Goal: Task Accomplishment & Management: Complete application form

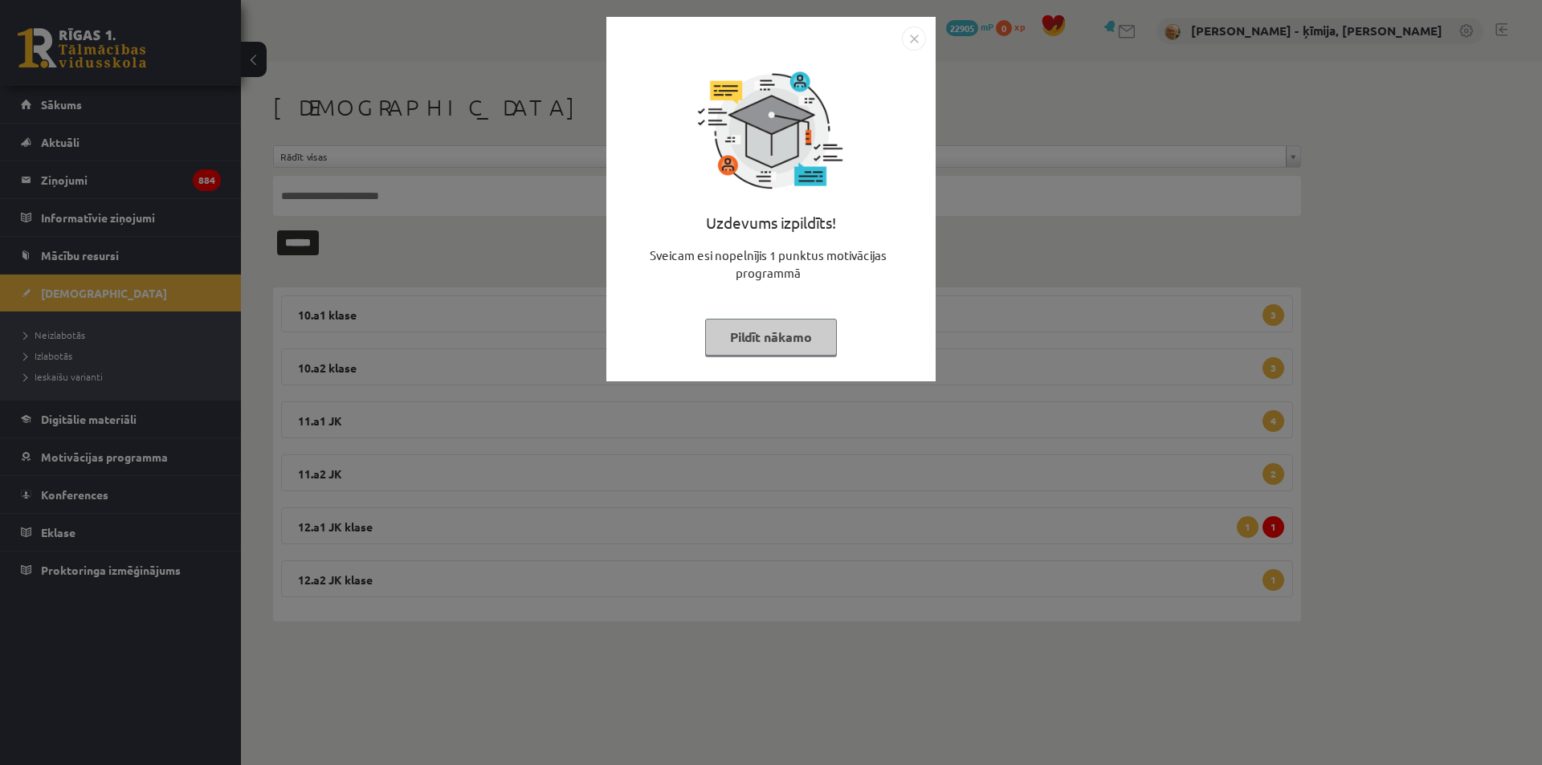
click at [911, 40] on img "Close" at bounding box center [914, 39] width 24 height 24
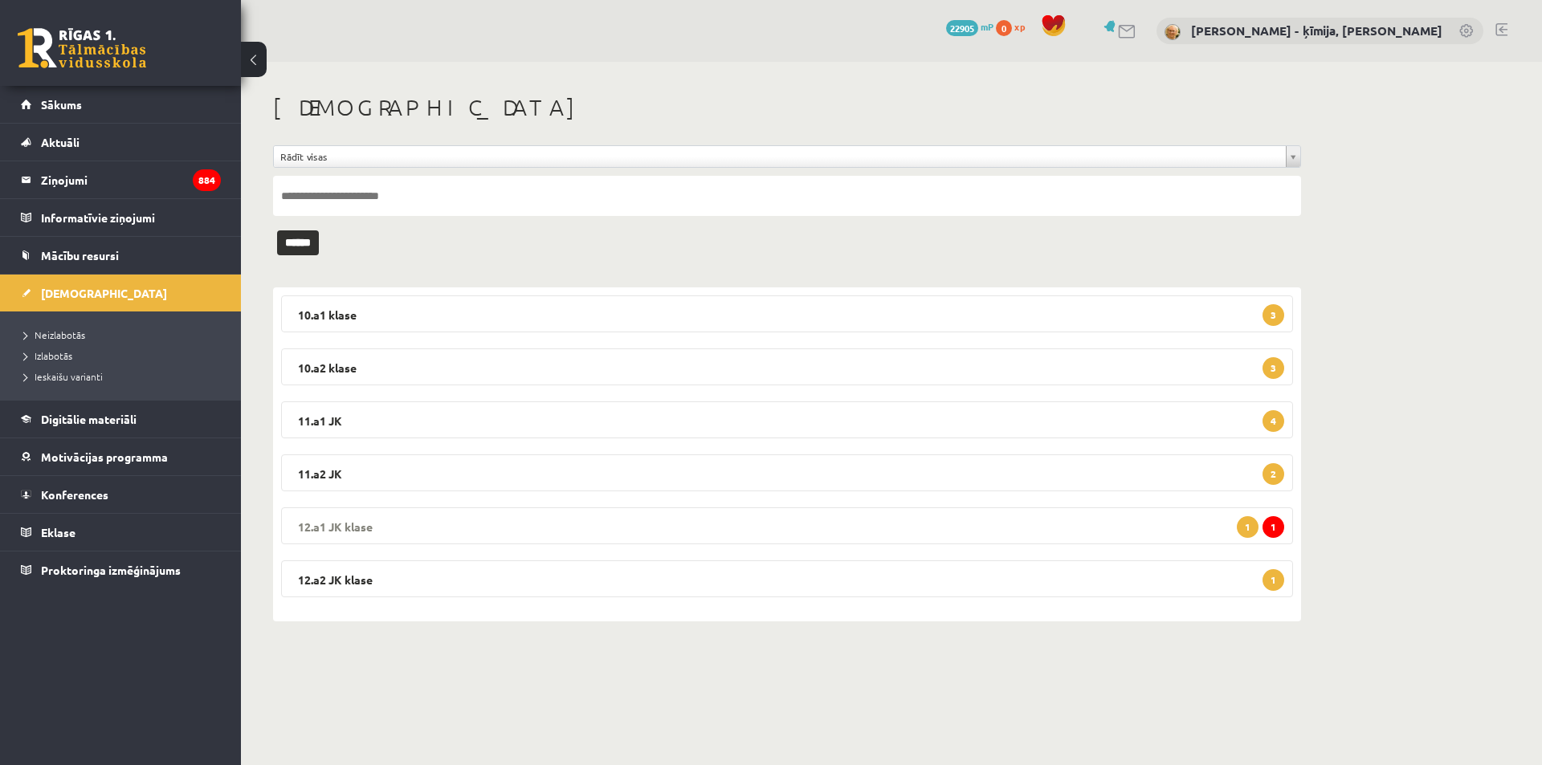
click at [1278, 530] on span "1" at bounding box center [1273, 527] width 22 height 22
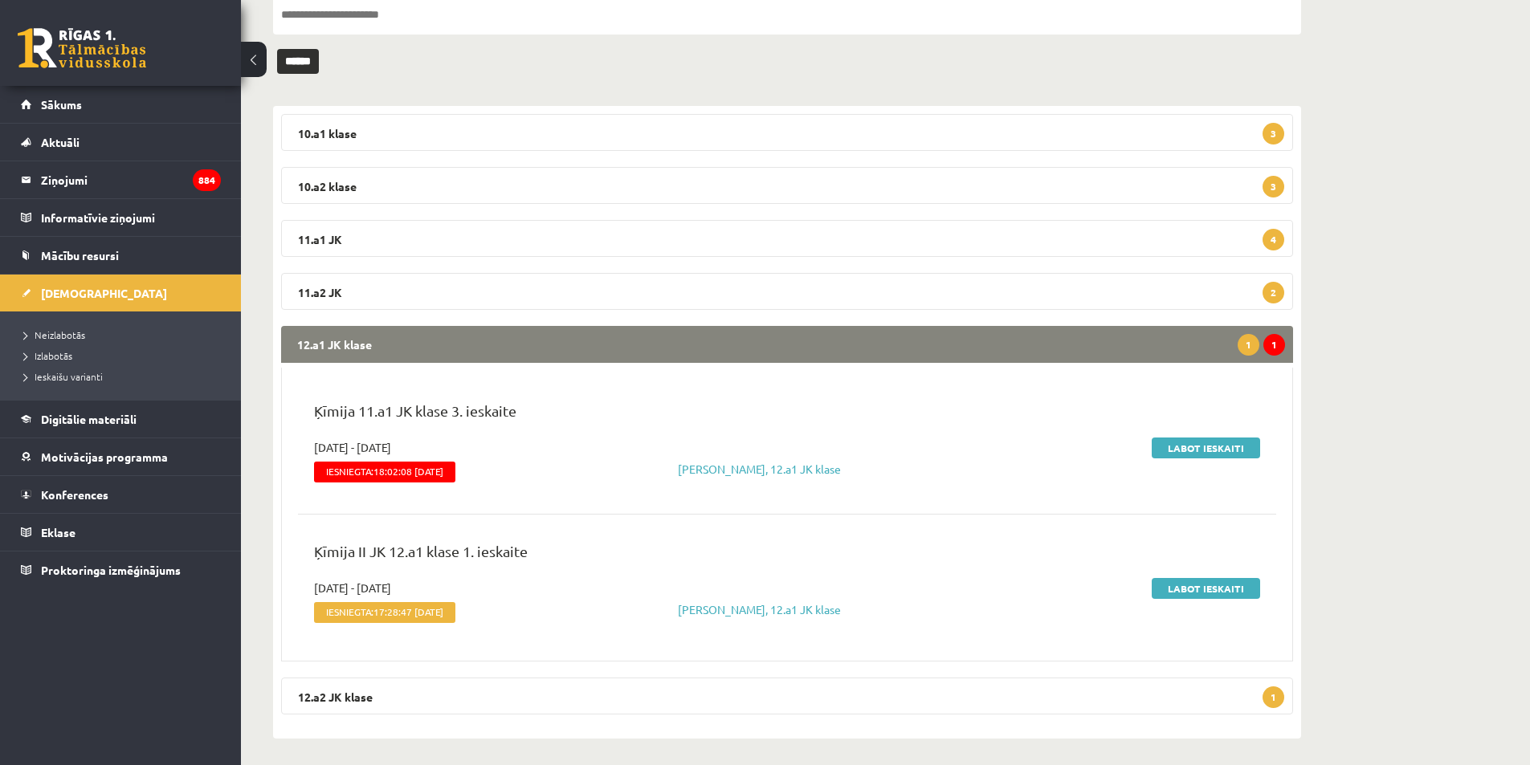
scroll to position [187, 0]
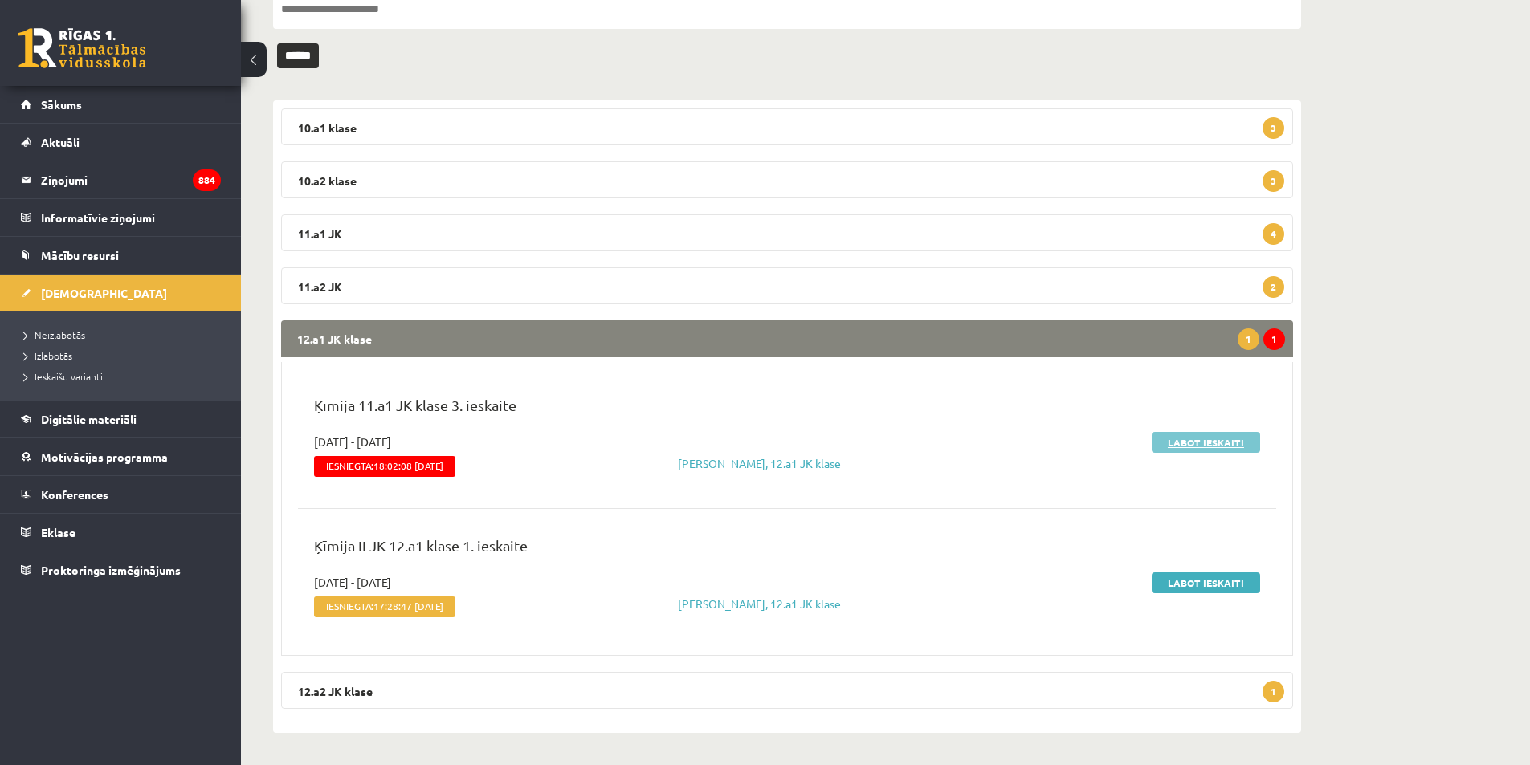
click at [1238, 434] on link "Labot ieskaiti" at bounding box center [1206, 442] width 108 height 21
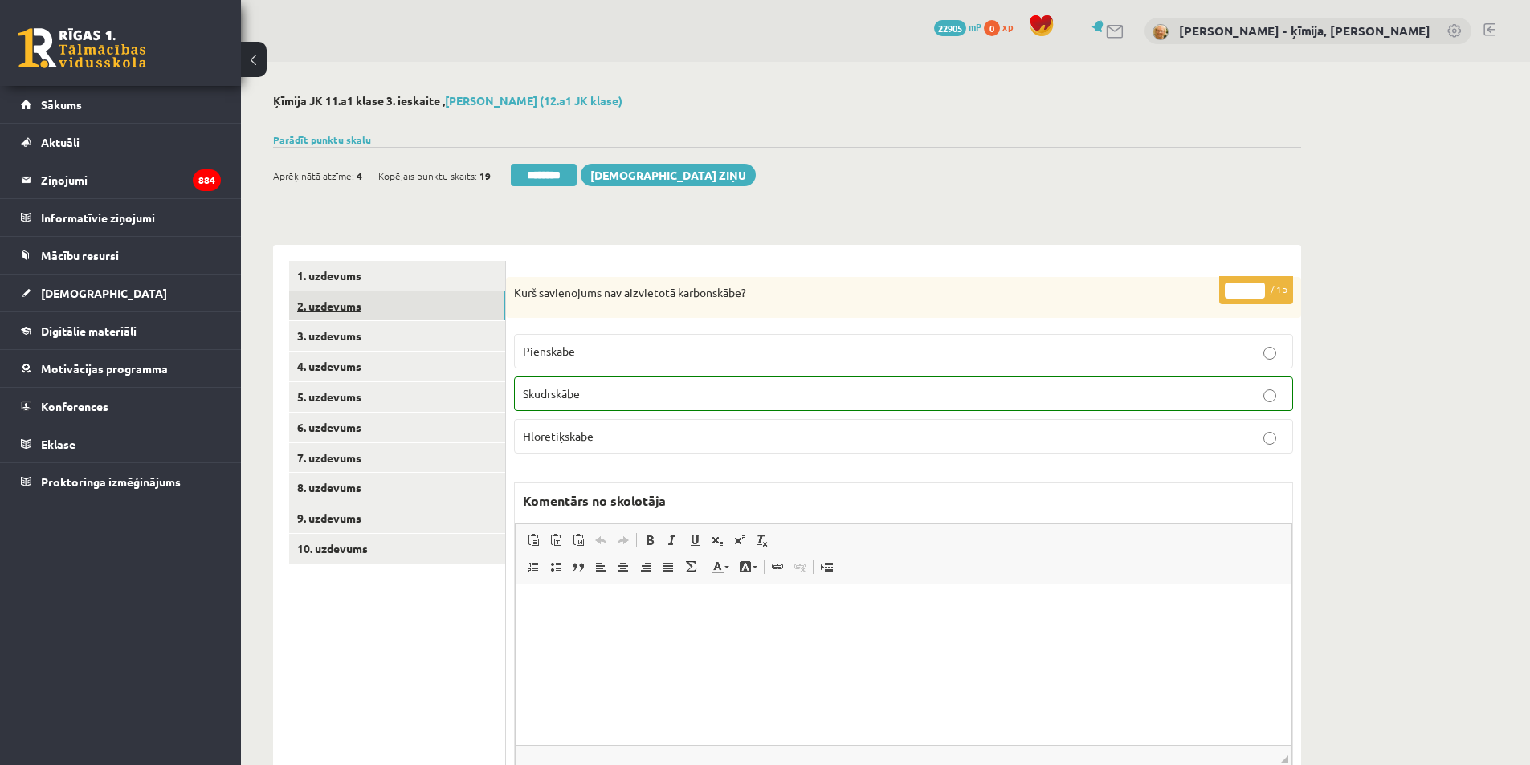
click at [332, 306] on link "2. uzdevums" at bounding box center [397, 307] width 216 height 30
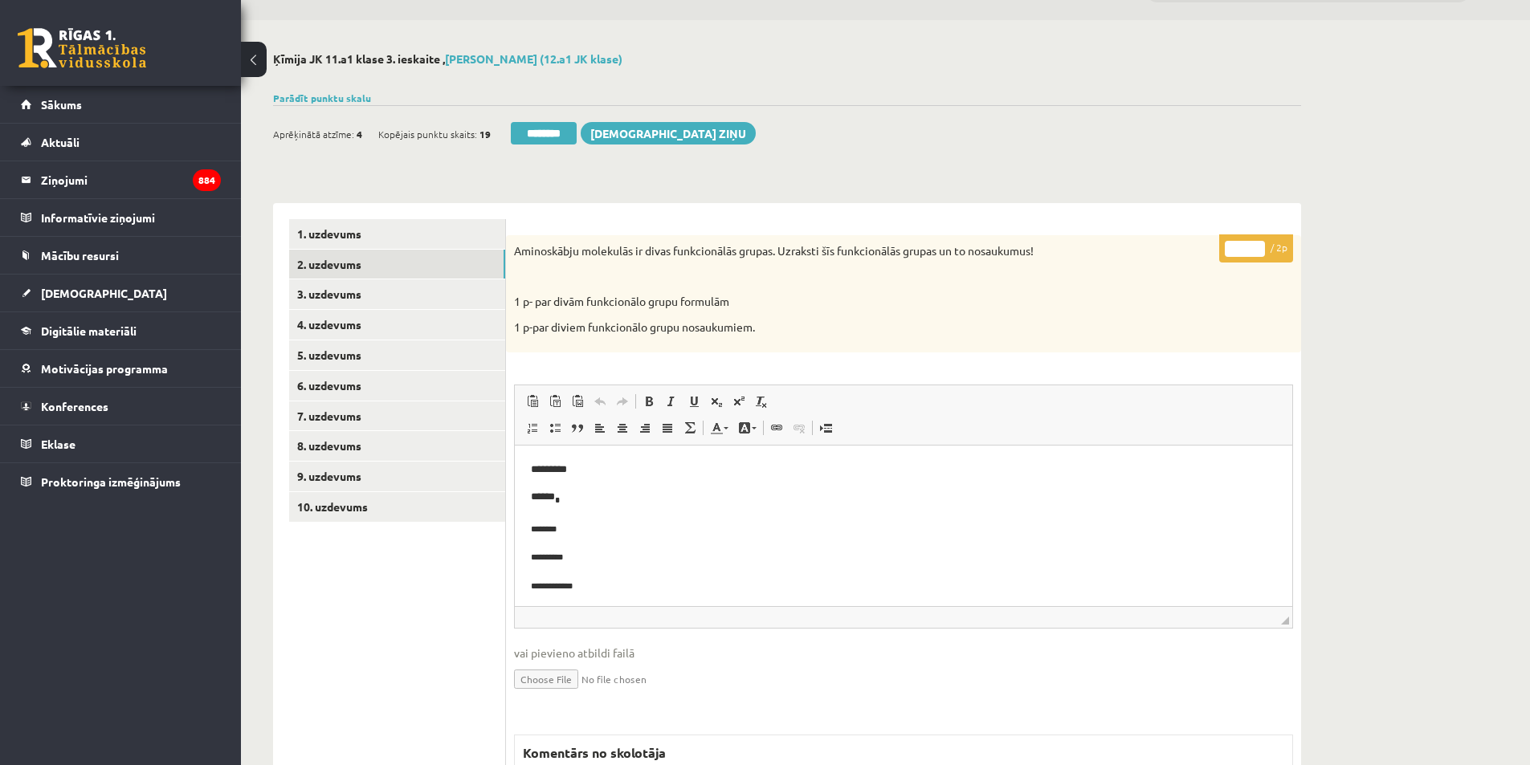
scroll to position [80, 0]
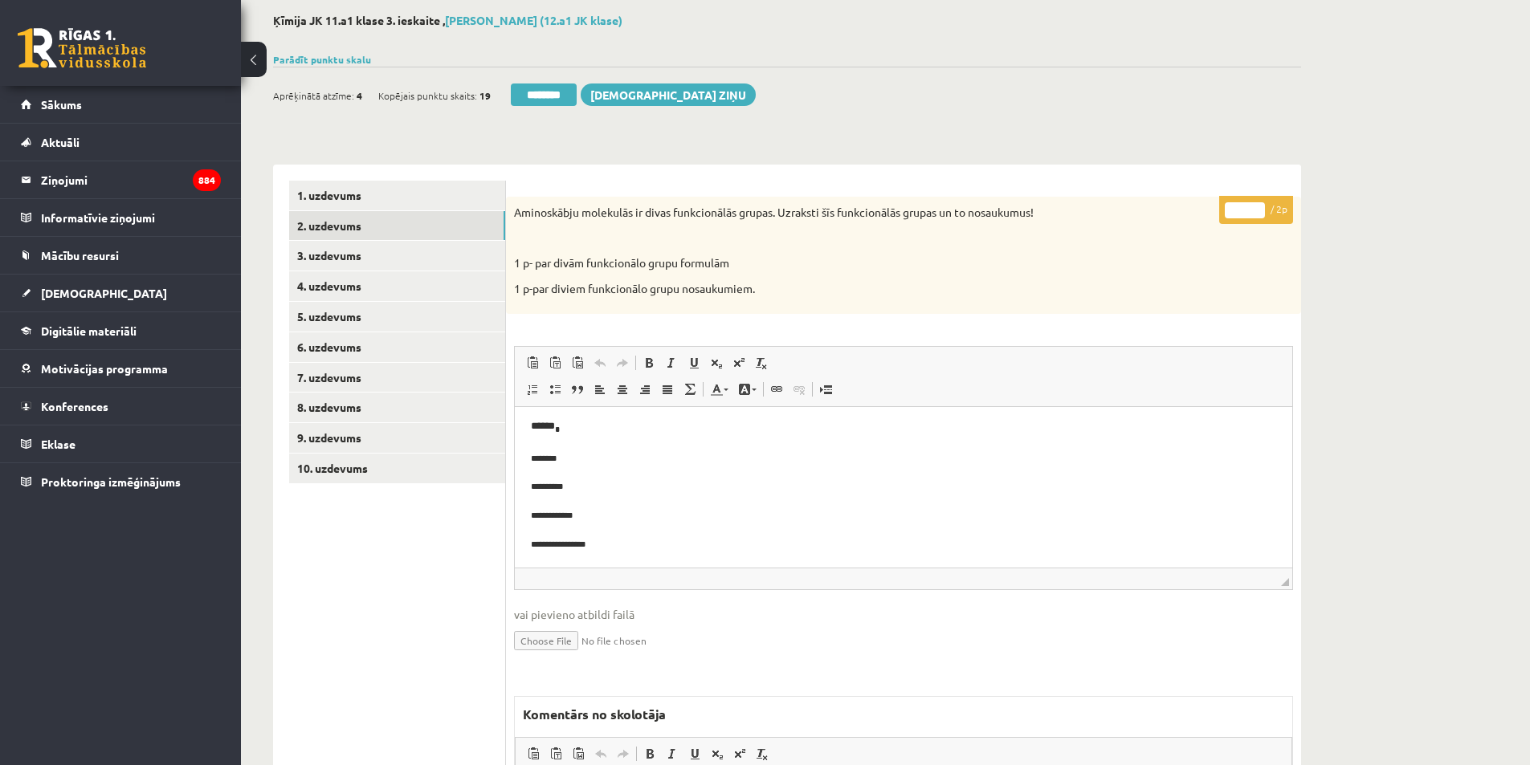
click at [1258, 208] on input "*" at bounding box center [1245, 210] width 40 height 16
type input "*"
click at [1258, 208] on input "*" at bounding box center [1245, 210] width 40 height 16
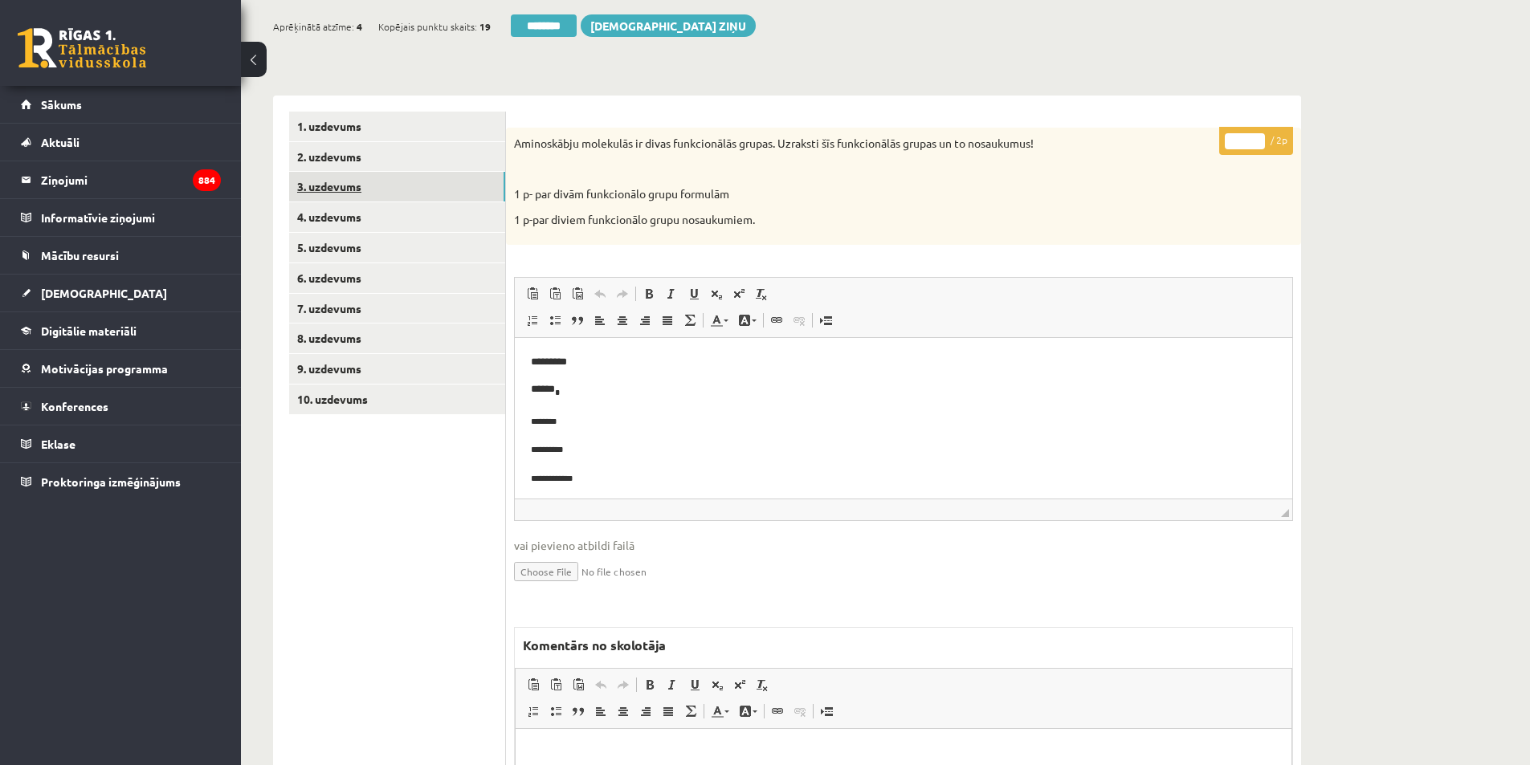
click at [354, 184] on link "3. uzdevums" at bounding box center [397, 187] width 216 height 30
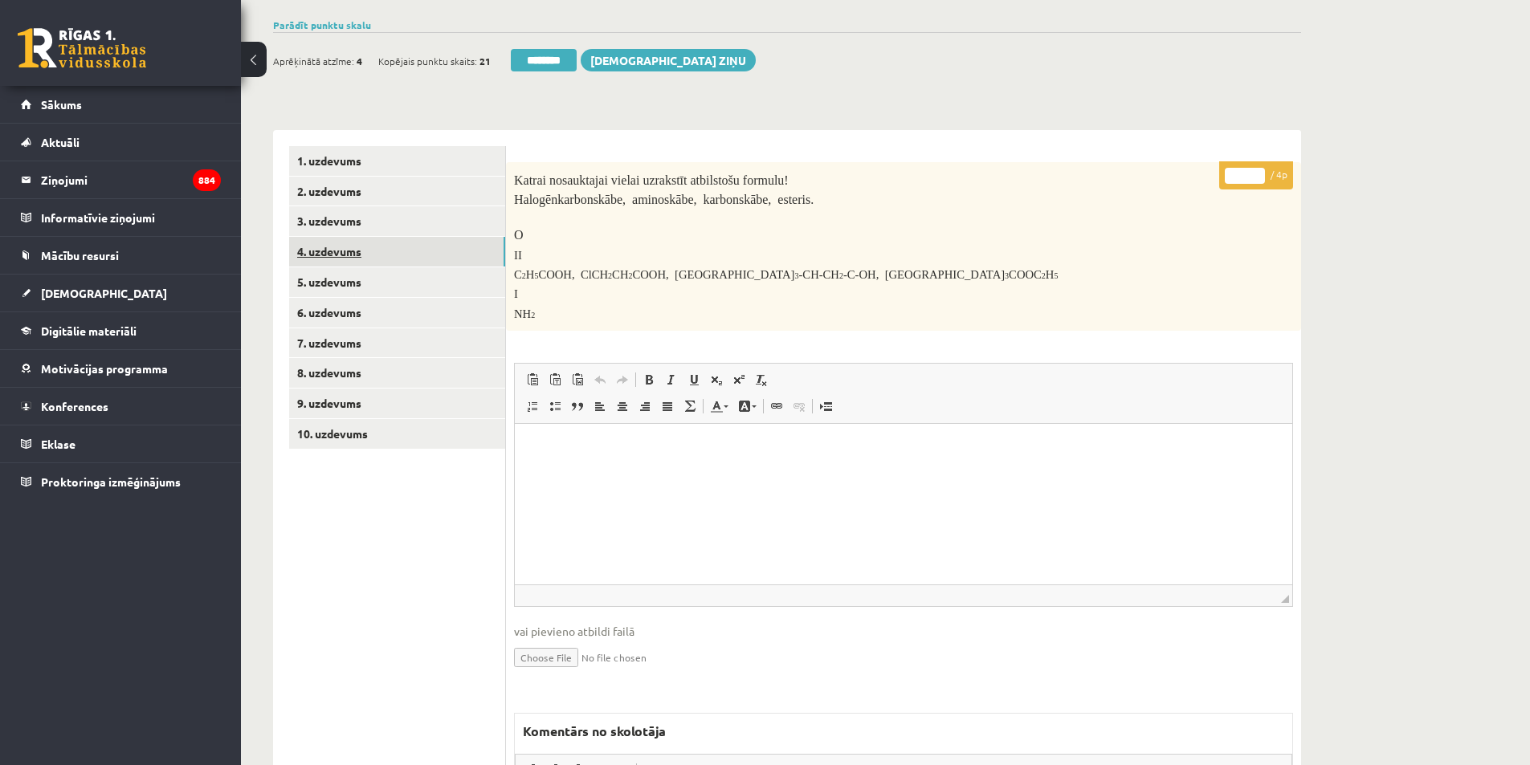
click at [328, 252] on link "4. uzdevums" at bounding box center [397, 252] width 216 height 30
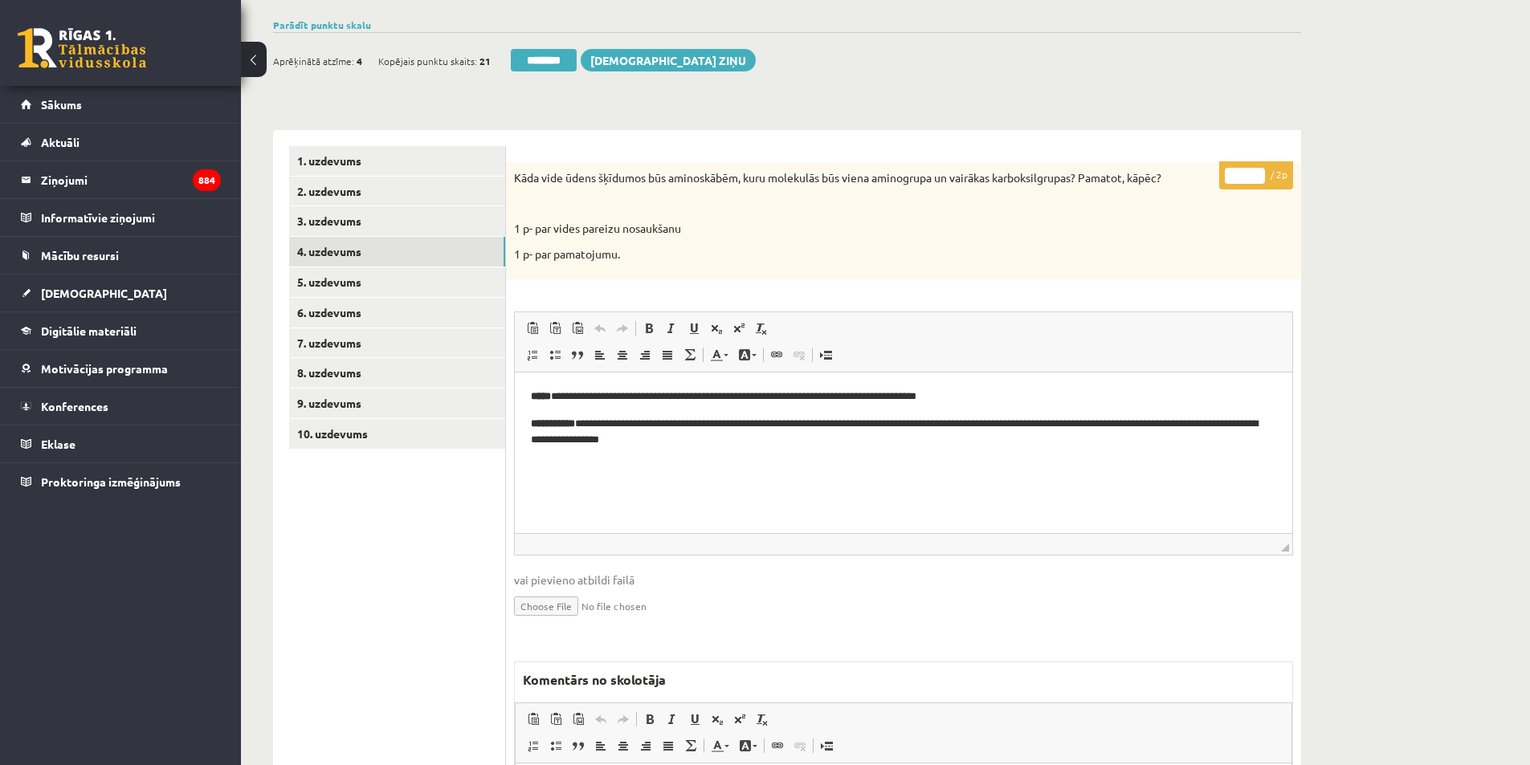
type input "*"
click at [1261, 173] on input "*" at bounding box center [1245, 176] width 40 height 16
click at [342, 284] on link "5. uzdevums" at bounding box center [397, 282] width 216 height 30
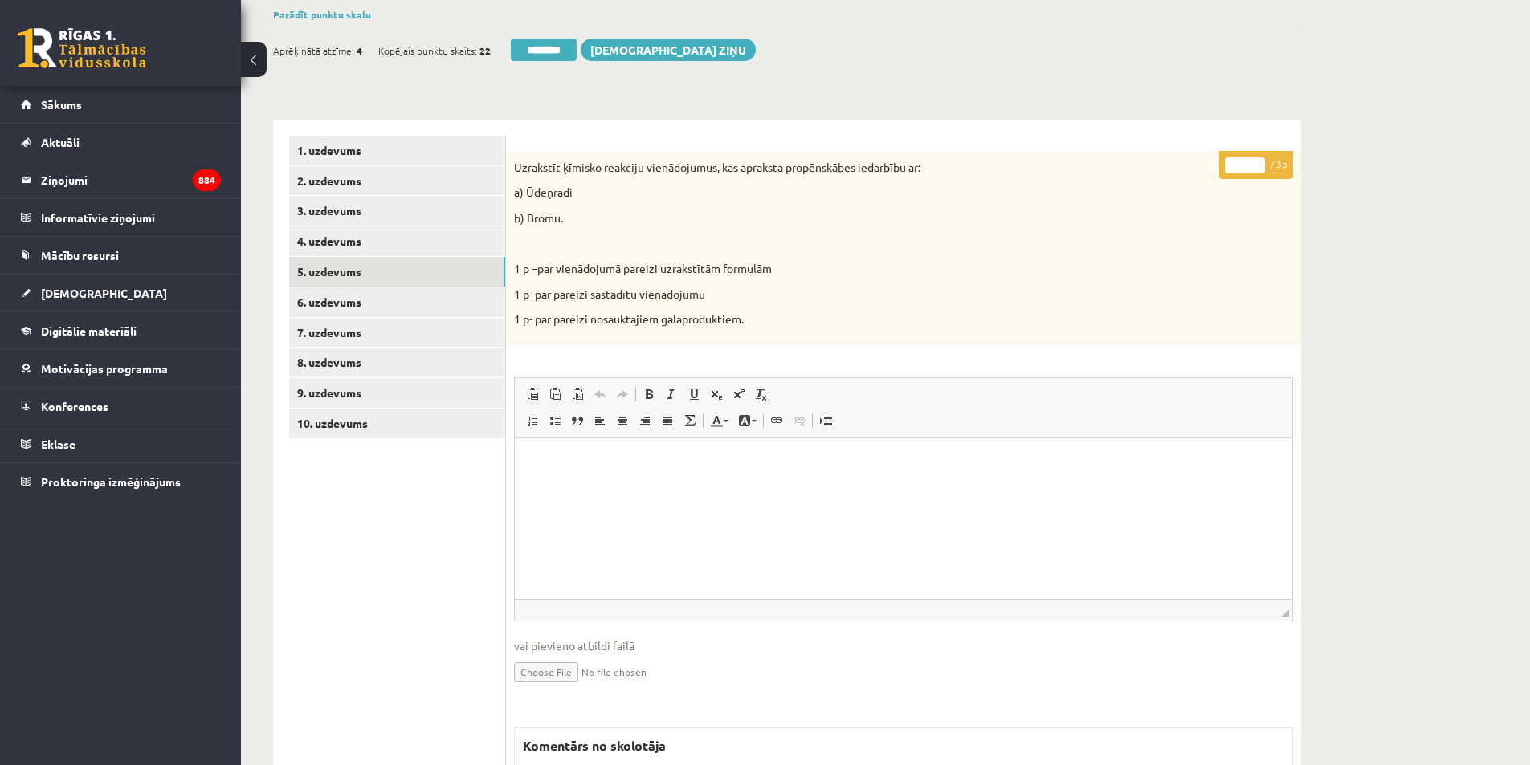
scroll to position [195, 0]
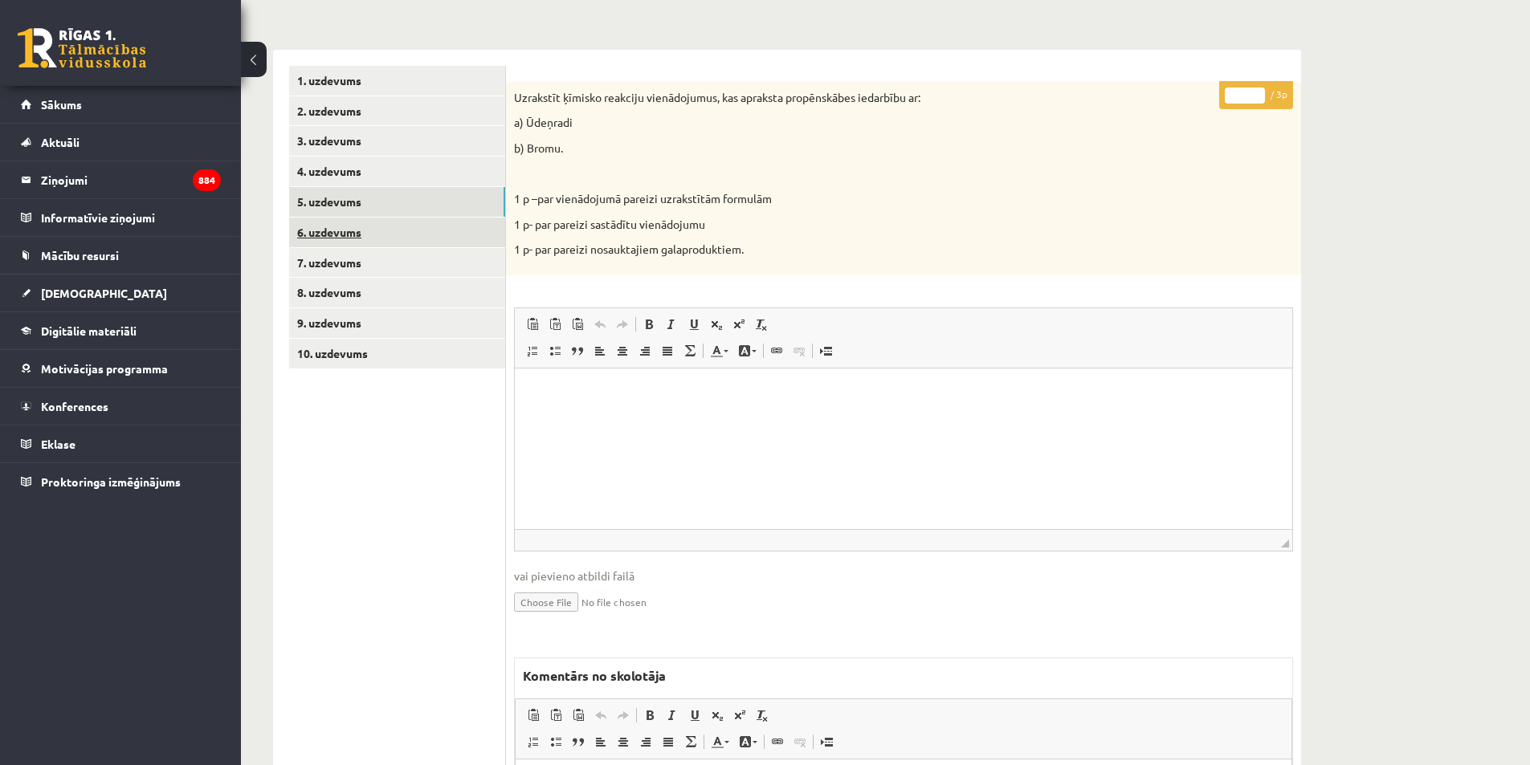
click at [327, 233] on link "6. uzdevums" at bounding box center [397, 233] width 216 height 30
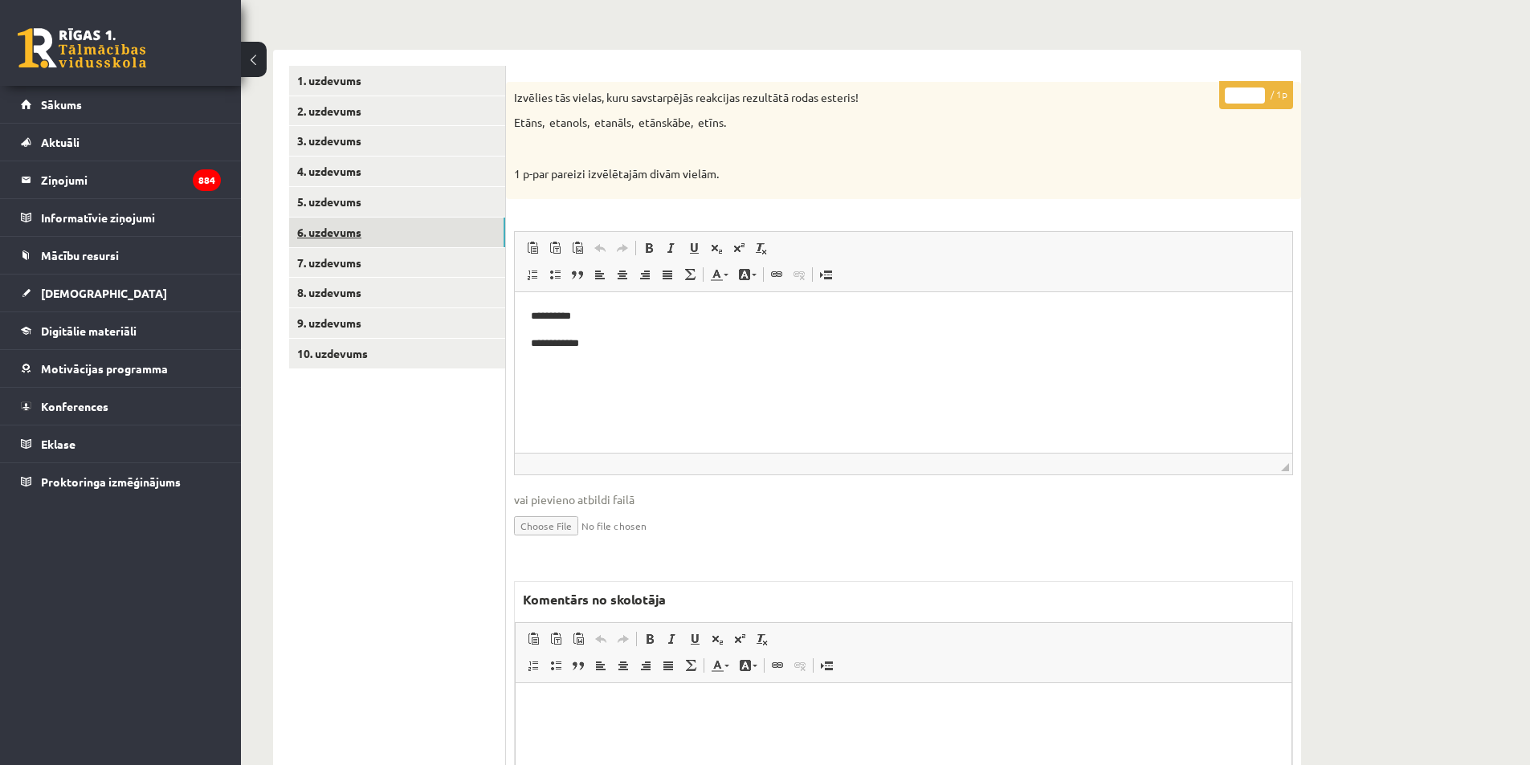
scroll to position [0, 0]
type input "*"
click at [1262, 92] on input "*" at bounding box center [1245, 96] width 40 height 16
click at [328, 265] on link "7. uzdevums" at bounding box center [397, 263] width 216 height 30
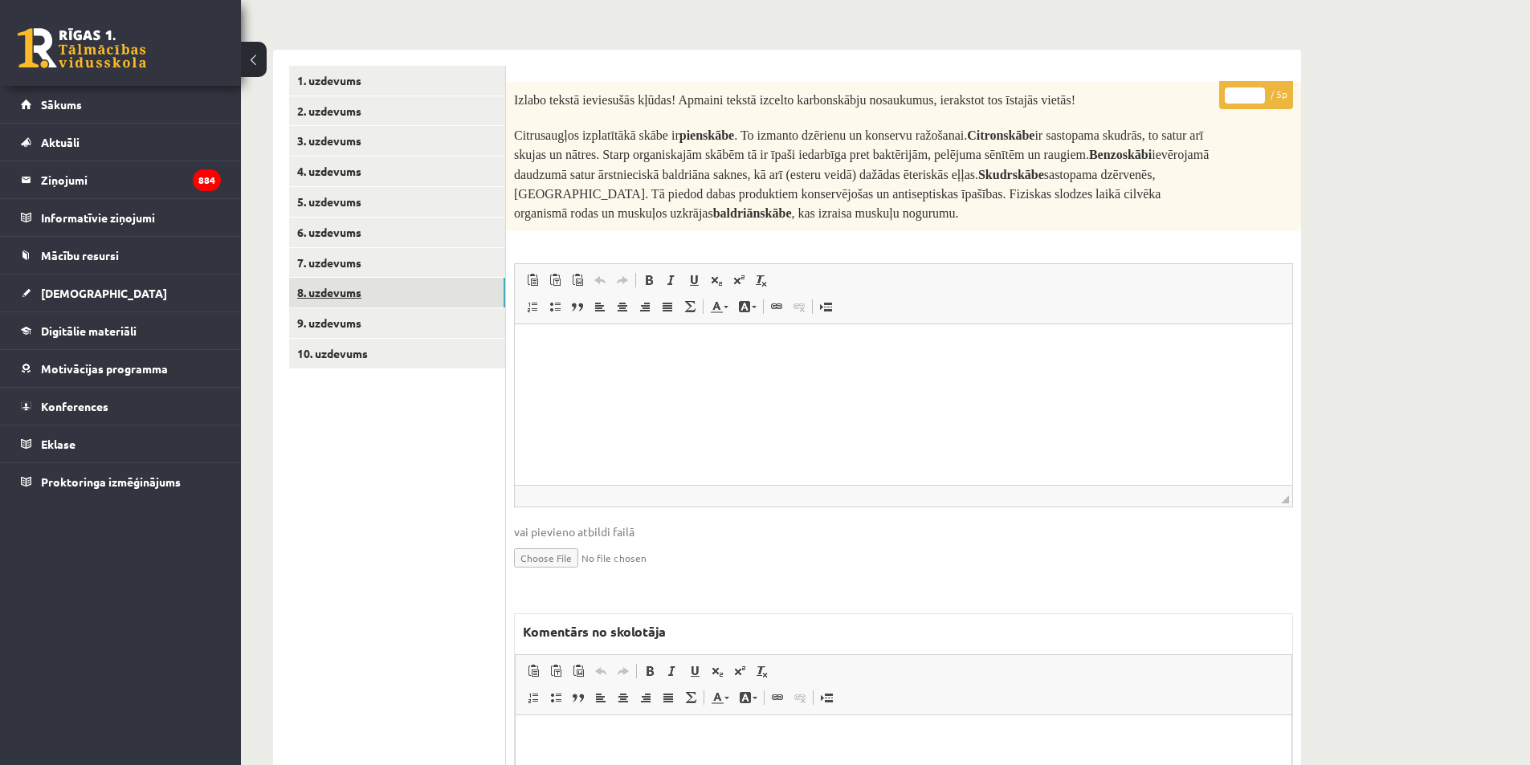
click at [336, 297] on link "8. uzdevums" at bounding box center [397, 293] width 216 height 30
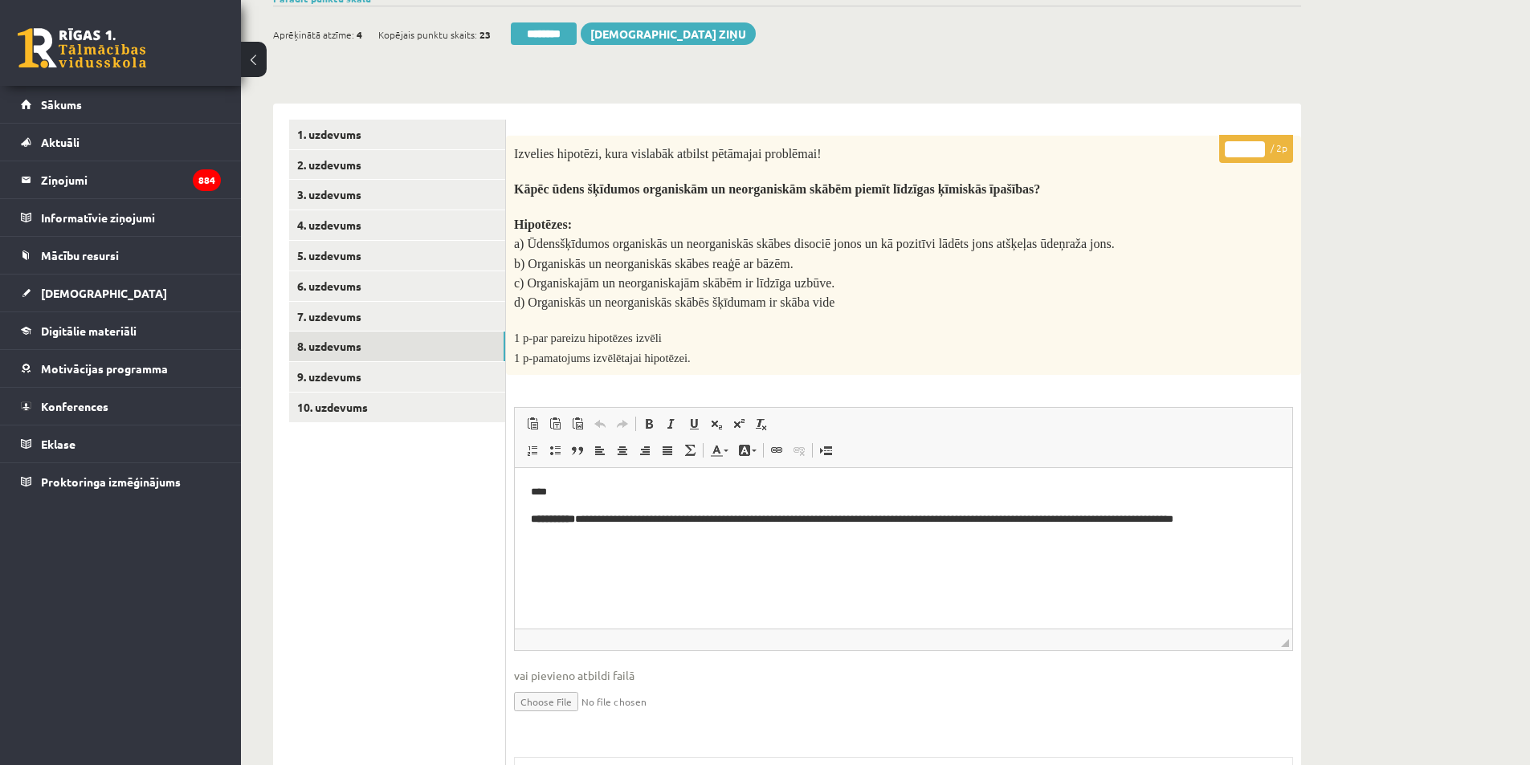
scroll to position [115, 0]
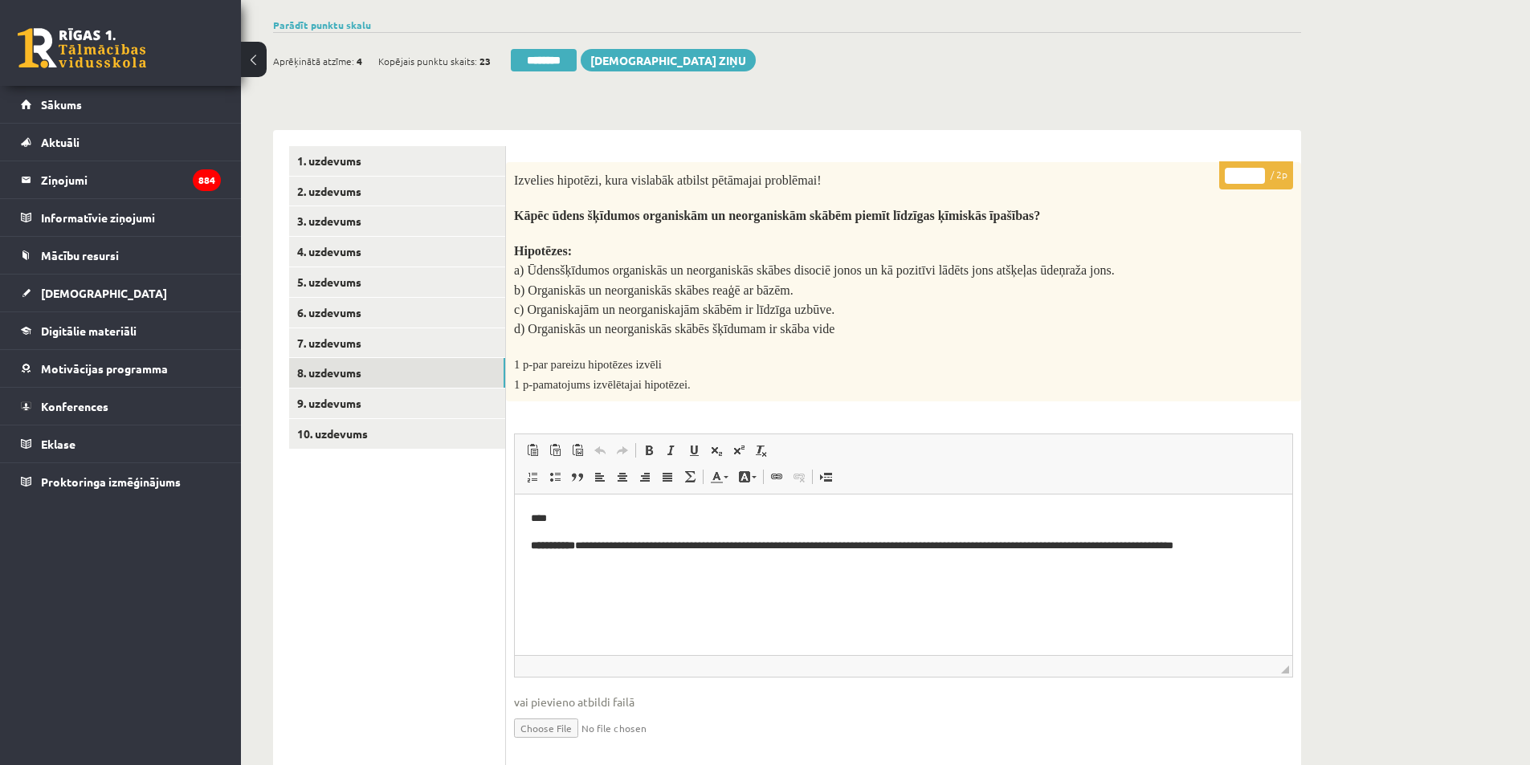
click at [1256, 173] on input "*" at bounding box center [1245, 176] width 40 height 16
type input "*"
click at [1256, 173] on input "*" at bounding box center [1245, 176] width 40 height 16
click at [349, 395] on link "9. uzdevums" at bounding box center [397, 404] width 216 height 30
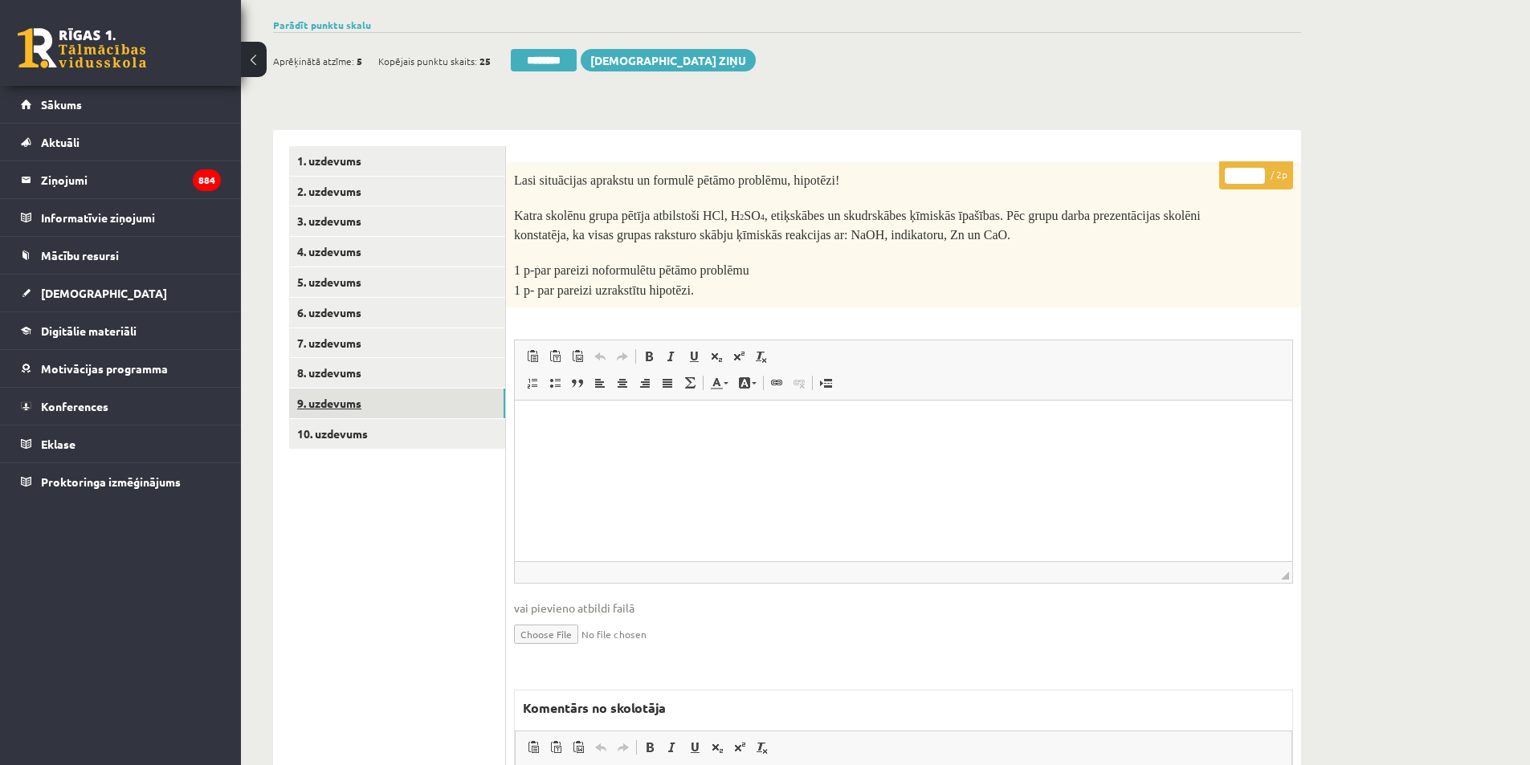
scroll to position [0, 0]
click at [341, 435] on link "10. uzdevums" at bounding box center [397, 434] width 216 height 30
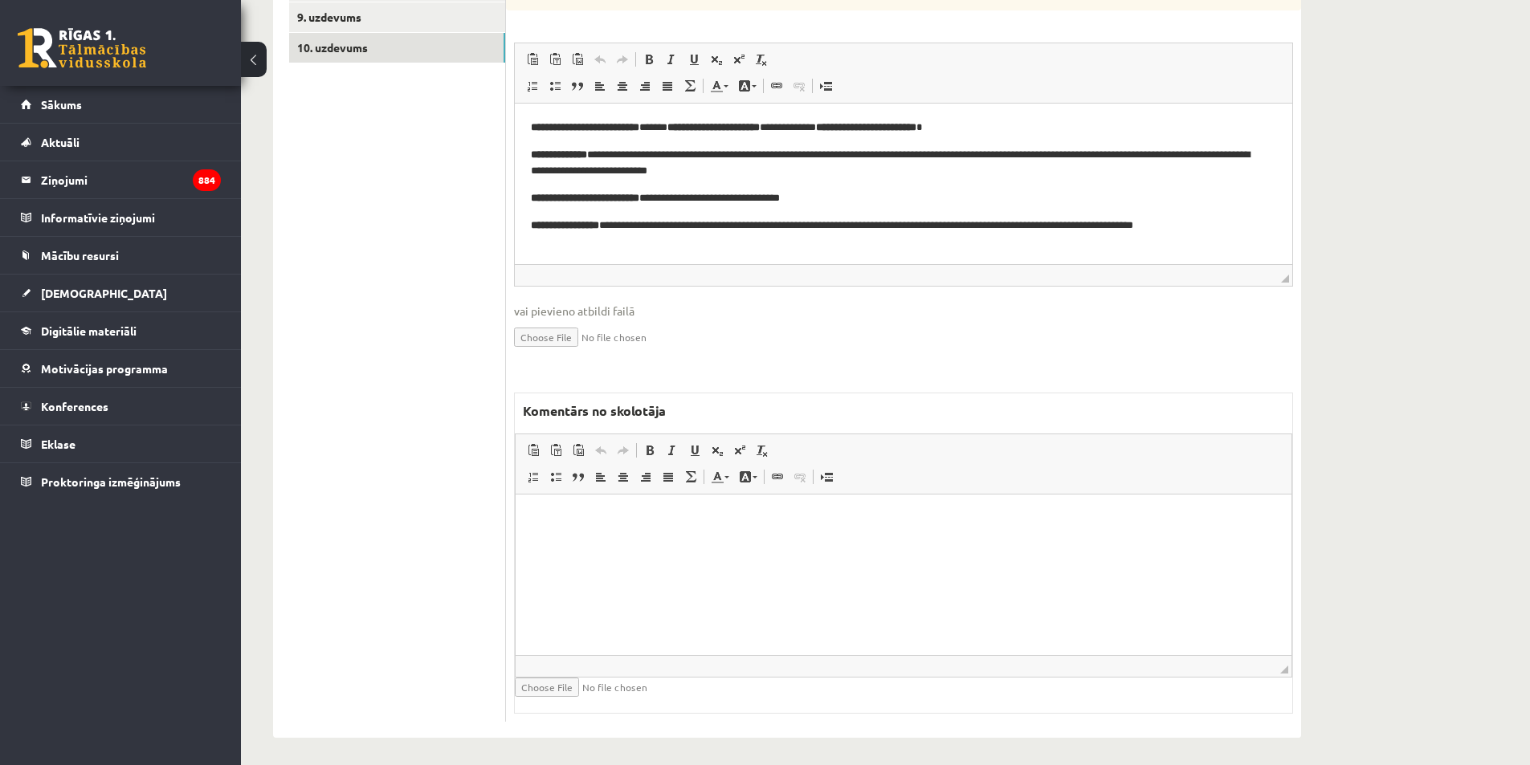
scroll to position [508, 0]
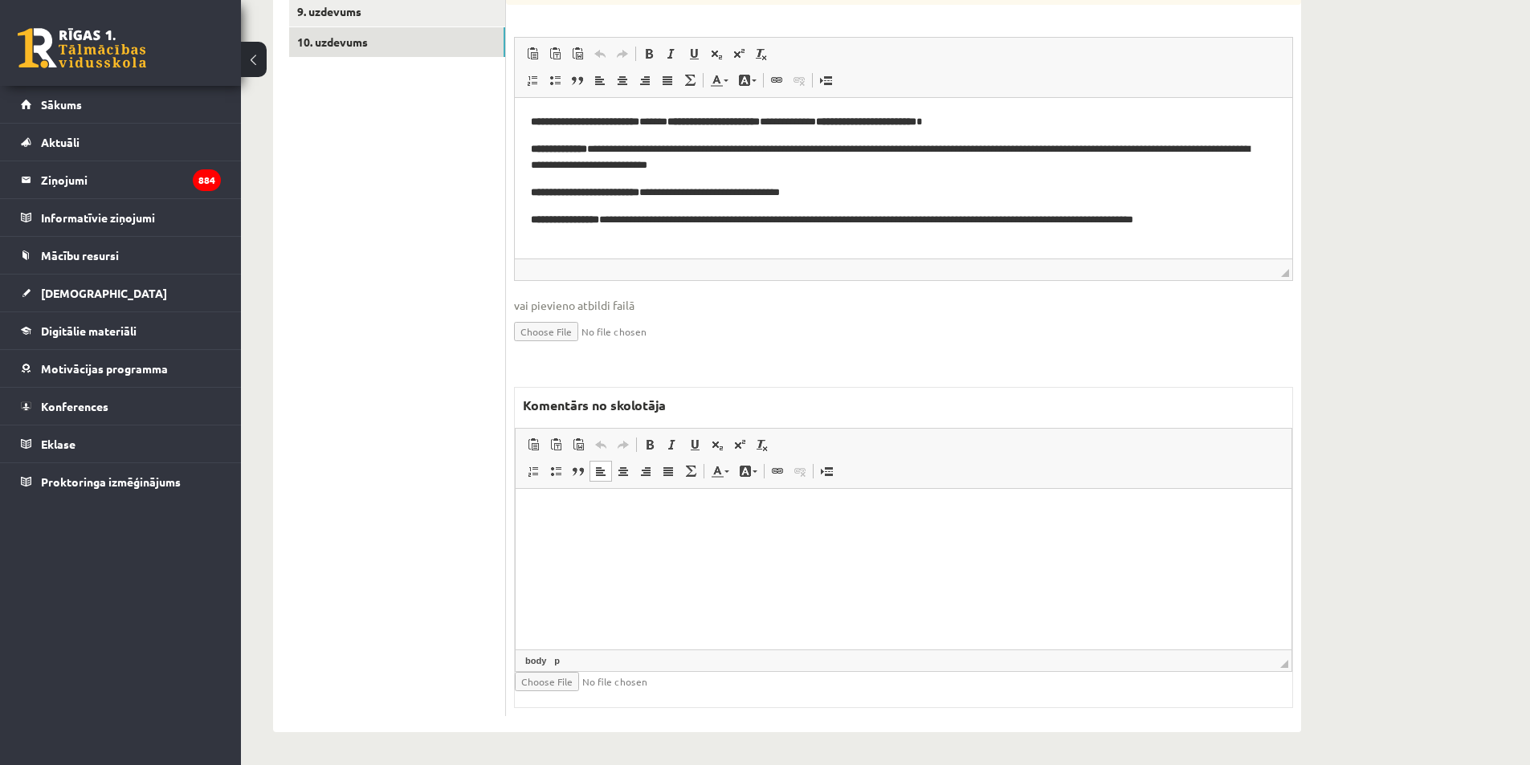
click at [567, 538] on html at bounding box center [904, 513] width 776 height 49
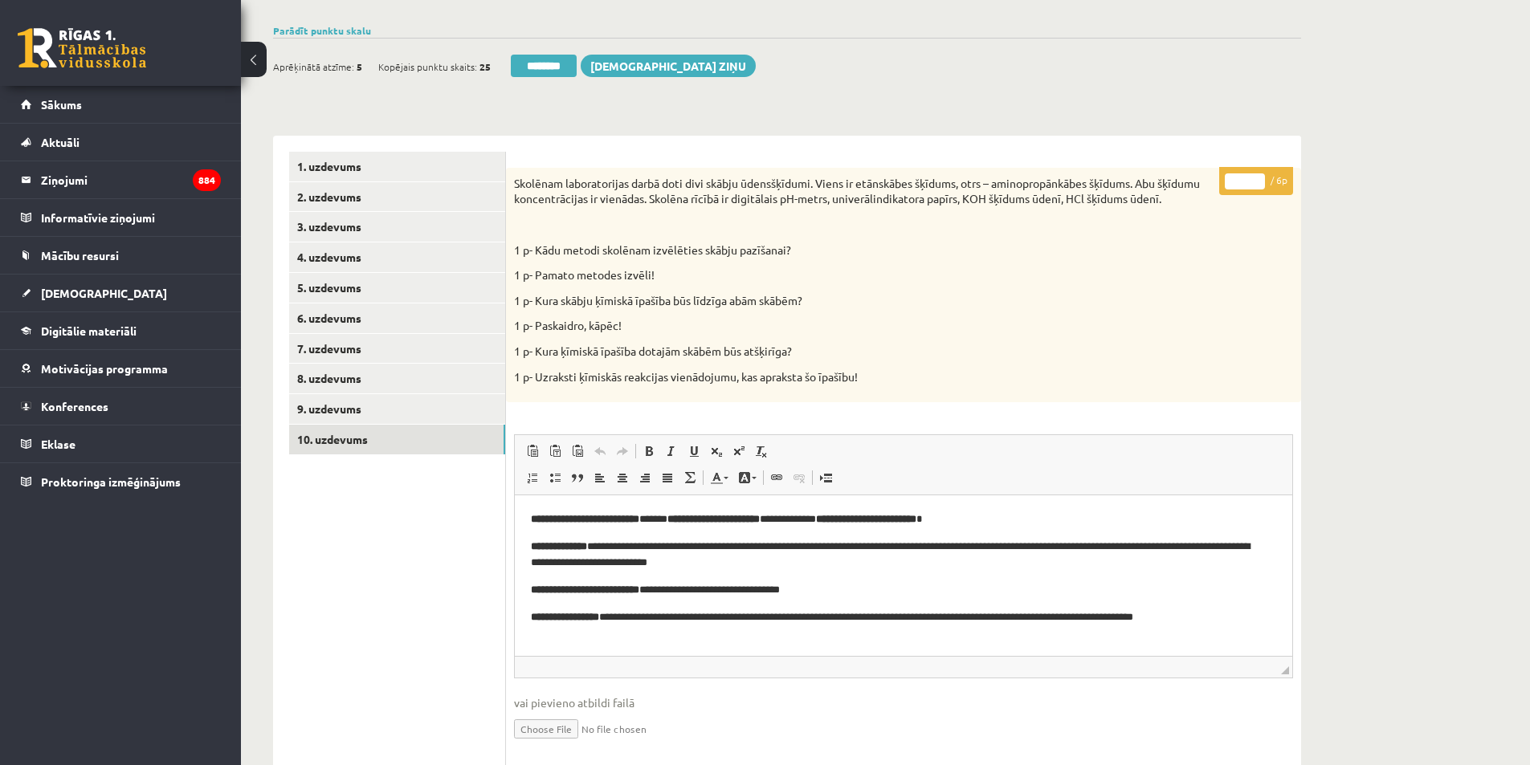
scroll to position [106, 0]
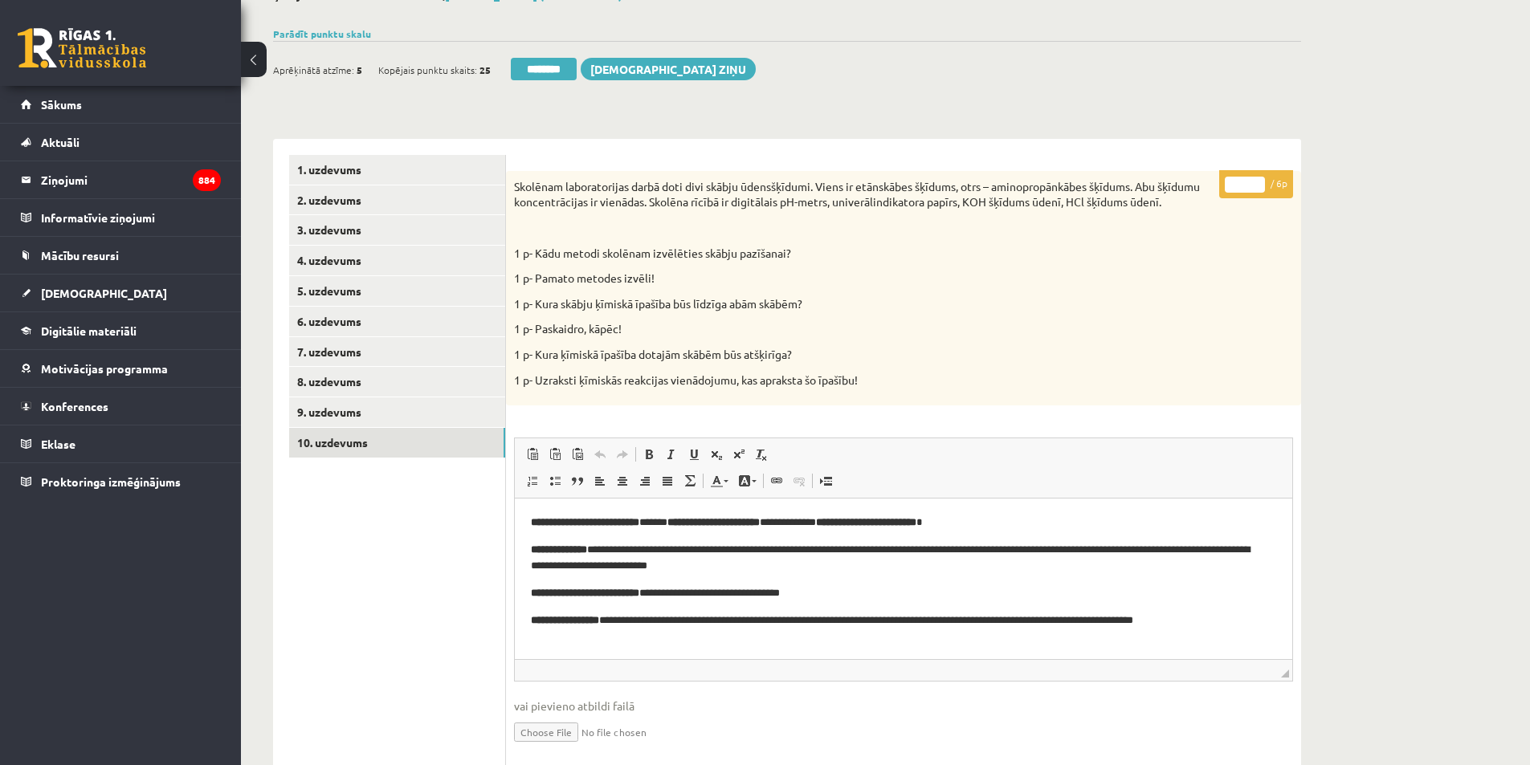
click at [1261, 181] on input "*" at bounding box center [1245, 185] width 40 height 16
type input "*"
click at [1261, 181] on input "*" at bounding box center [1245, 185] width 40 height 16
click at [351, 407] on link "9. uzdevums" at bounding box center [397, 413] width 216 height 30
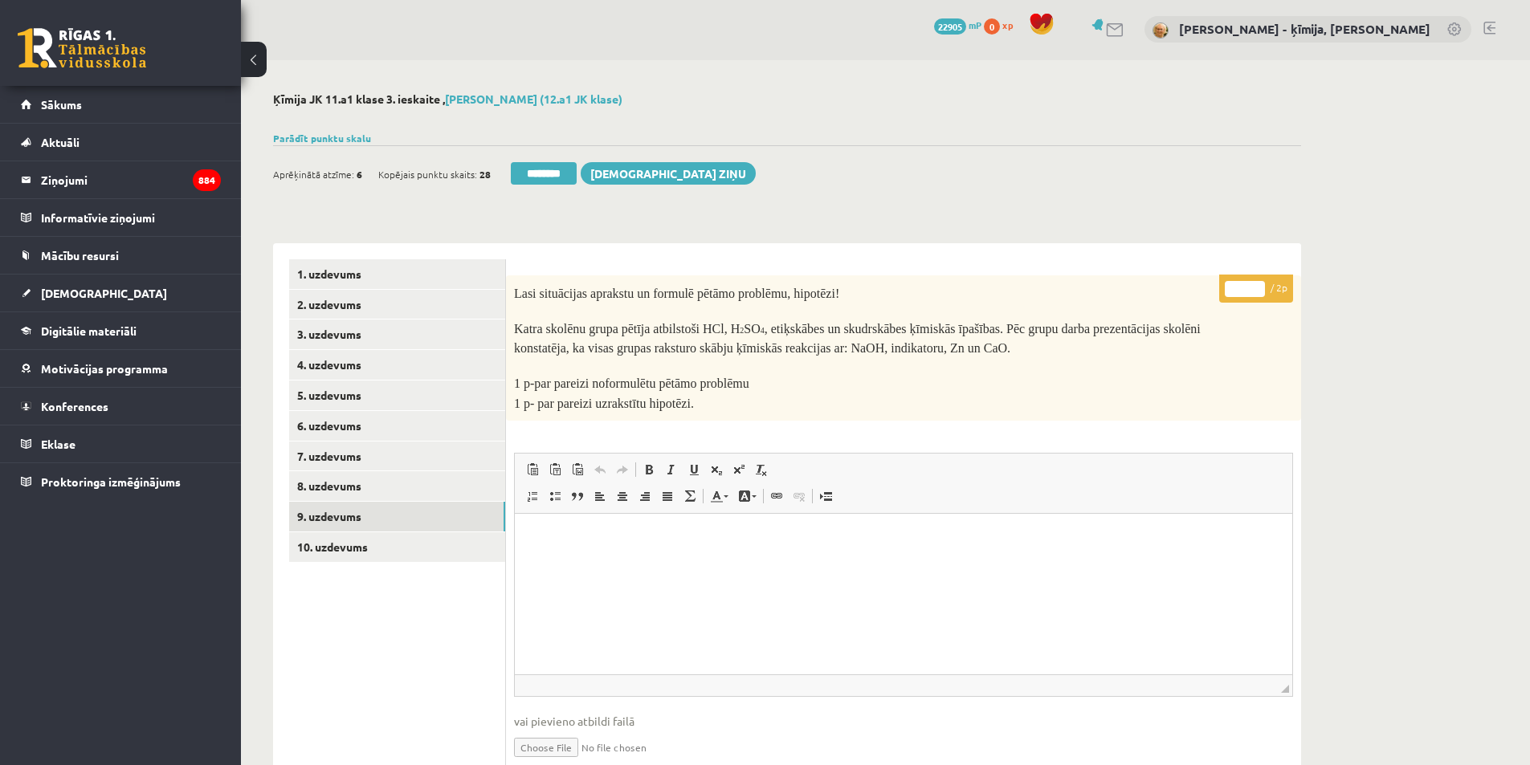
scroll to position [0, 0]
click at [564, 177] on input "********" at bounding box center [544, 175] width 66 height 22
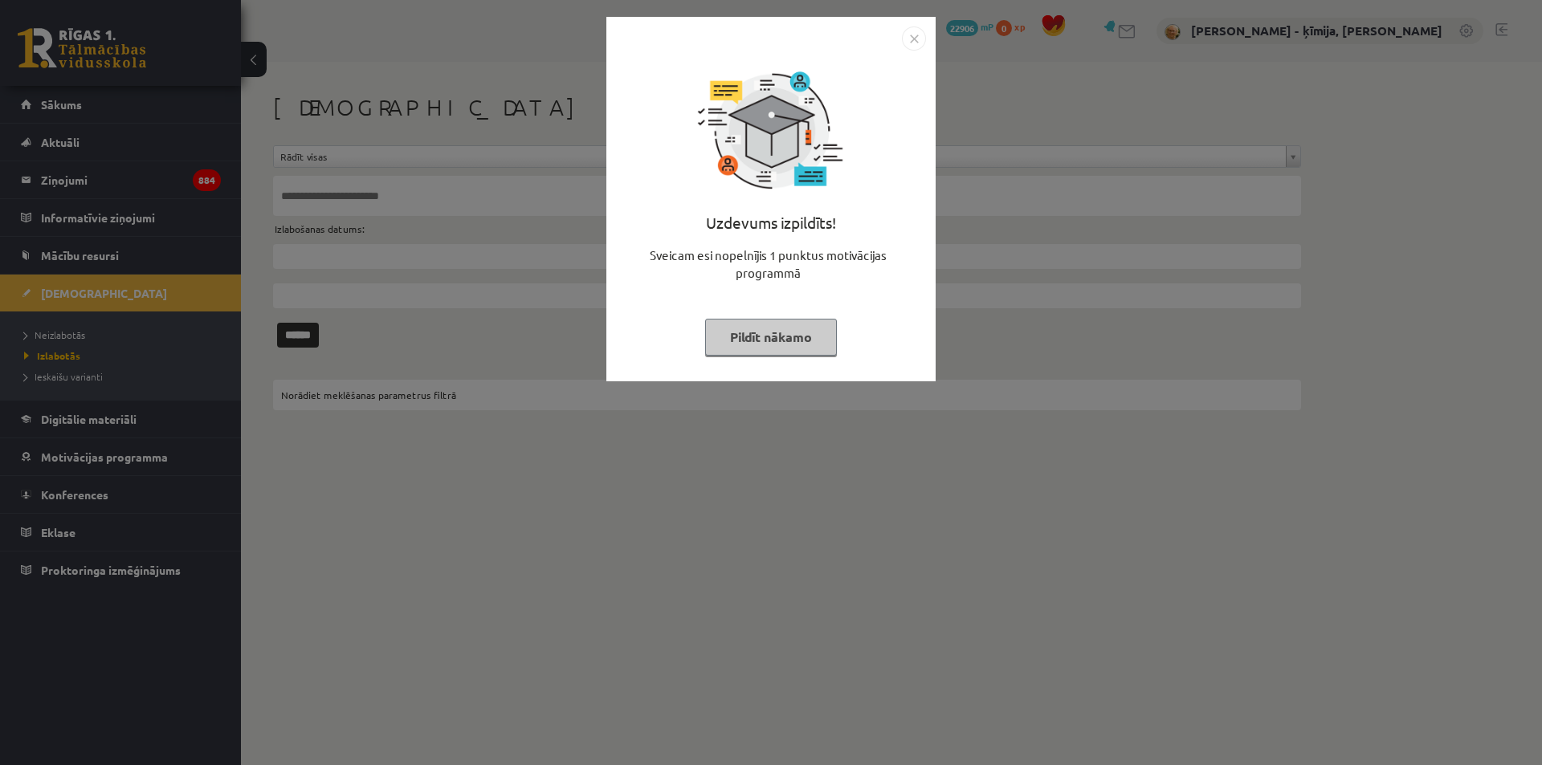
click at [916, 31] on img "Close" at bounding box center [914, 39] width 24 height 24
